Goal: Find specific page/section: Find specific page/section

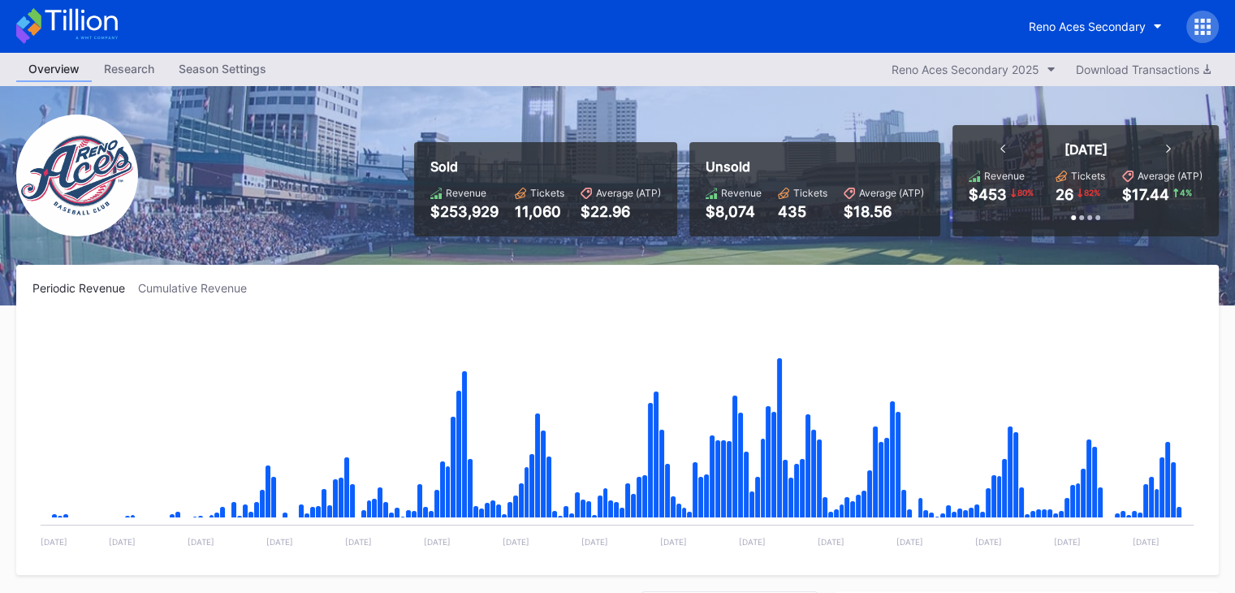
scroll to position [3479, 0]
click at [66, 20] on icon at bounding box center [67, 26] width 102 height 36
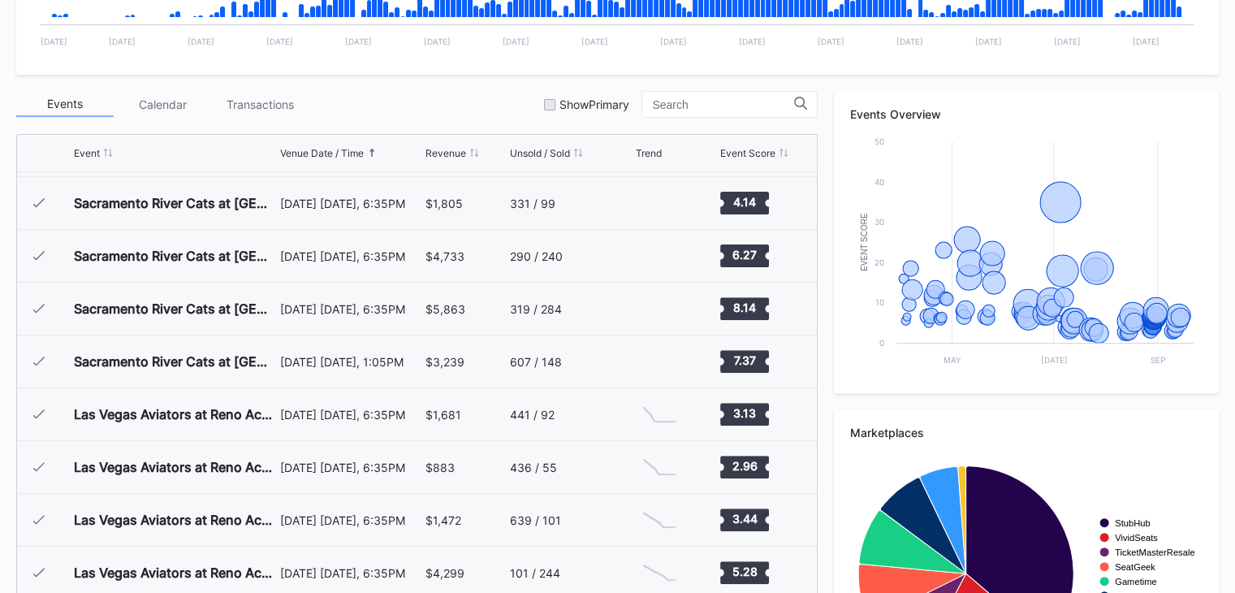
scroll to position [634, 0]
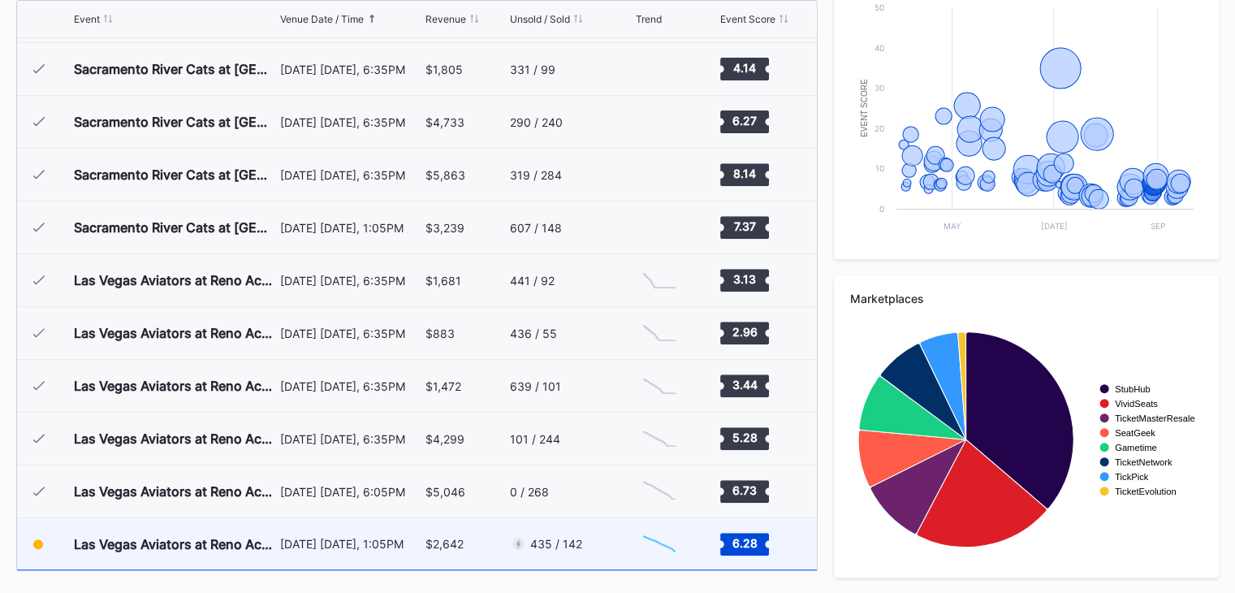
click at [616, 553] on div "435 / 142" at bounding box center [570, 543] width 121 height 51
